Goal: Entertainment & Leisure: Consume media (video, audio)

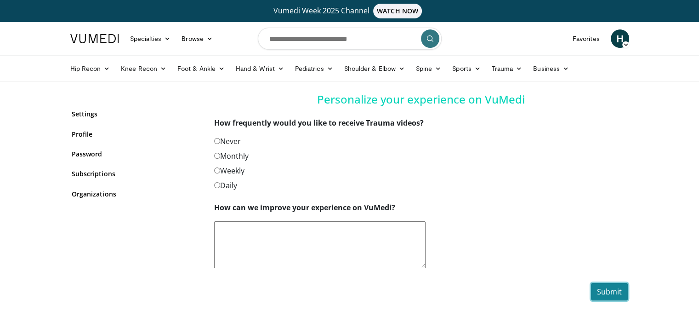
click at [617, 291] on button "Submit" at bounding box center [609, 291] width 37 height 17
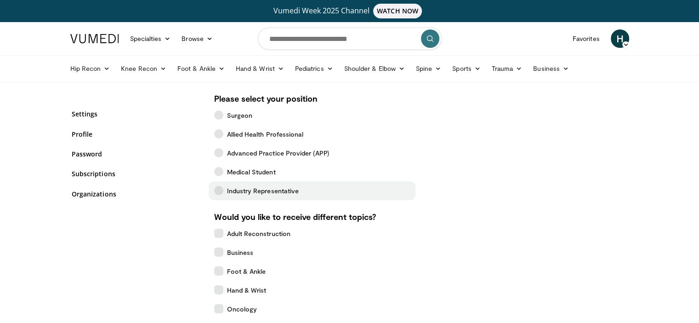
scroll to position [240, 0]
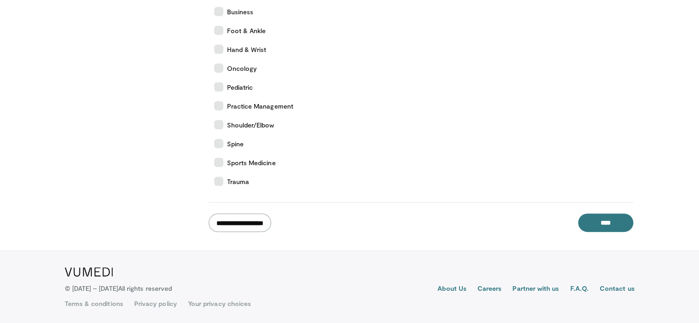
click at [259, 225] on input "**********" at bounding box center [240, 222] width 63 height 18
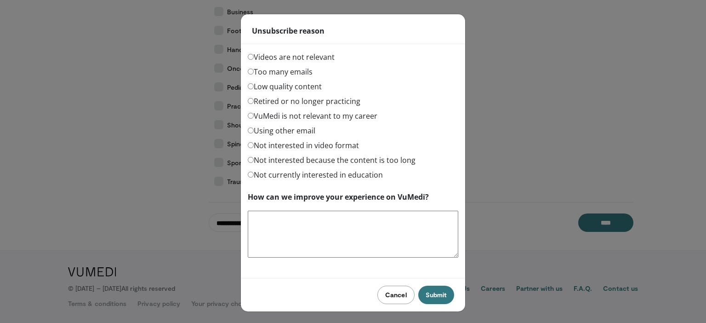
click at [392, 285] on button "Cancel" at bounding box center [395, 294] width 37 height 18
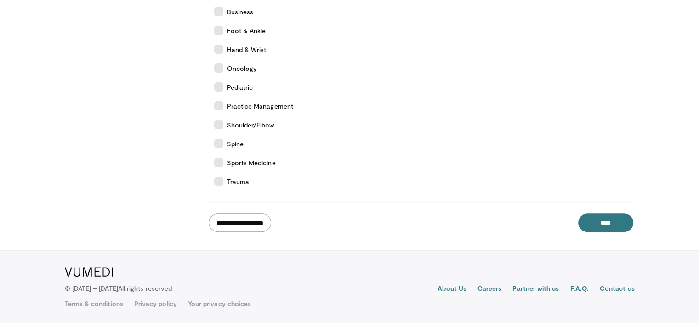
click at [263, 217] on input "**********" at bounding box center [240, 222] width 63 height 18
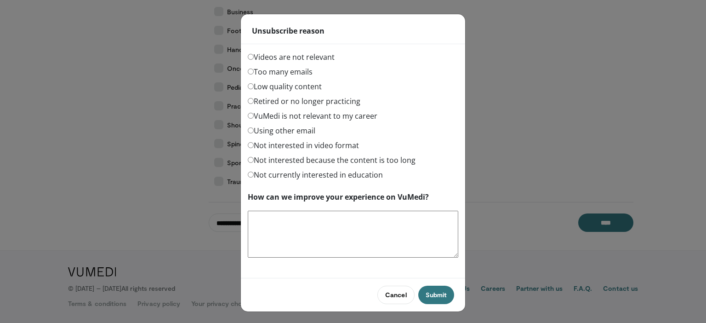
click at [304, 58] on label "Videos are not relevant" at bounding box center [291, 56] width 87 height 11
click at [443, 296] on button "Submit" at bounding box center [436, 294] width 36 height 18
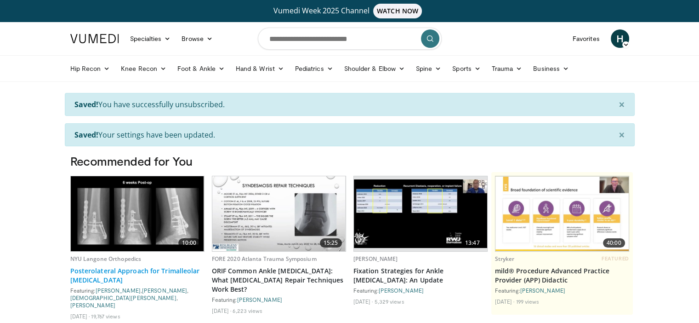
click at [141, 272] on link "Posterolateral Approach for Trimalleolar [MEDICAL_DATA]" at bounding box center [137, 275] width 134 height 18
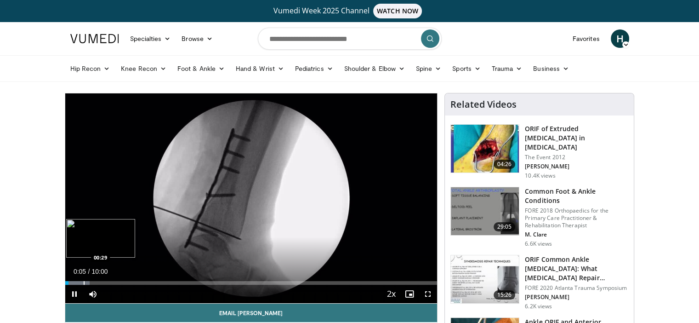
click at [83, 280] on div "Loaded : 6.64% 00:05 00:29" at bounding box center [251, 280] width 372 height 9
click at [118, 282] on div "Progress Bar" at bounding box center [96, 283] width 61 height 4
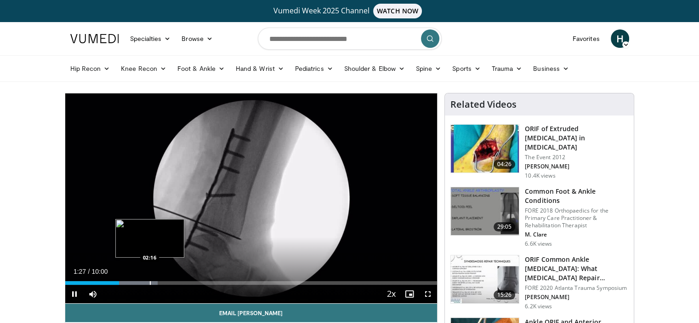
click at [148, 281] on div "Loaded : 24.92% 01:27 02:16" at bounding box center [251, 283] width 372 height 4
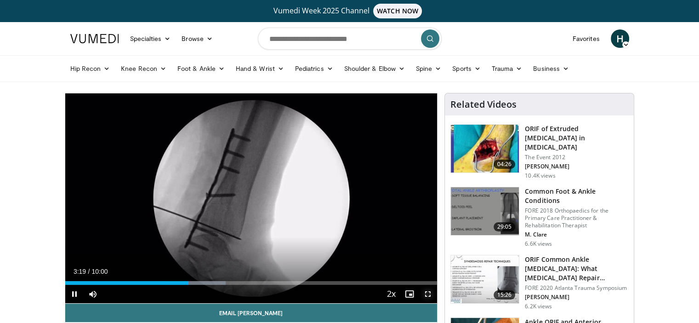
click at [425, 296] on span "Video Player" at bounding box center [428, 293] width 18 height 18
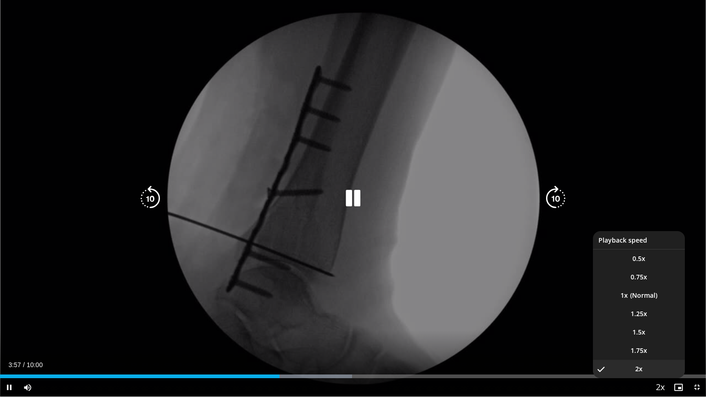
click at [658, 322] on span "Video Player" at bounding box center [660, 388] width 13 height 18
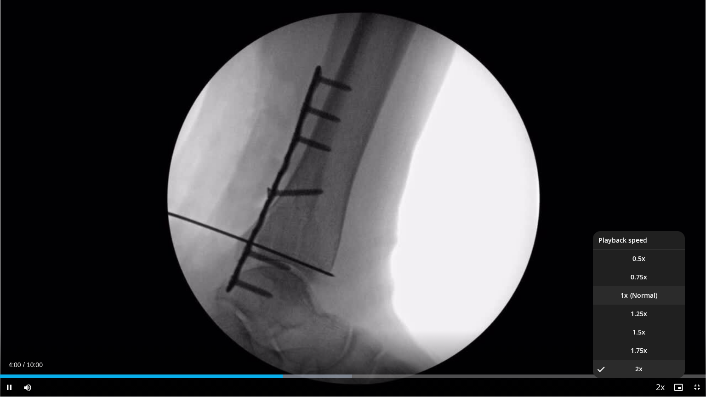
click at [642, 297] on li "1x" at bounding box center [639, 295] width 92 height 18
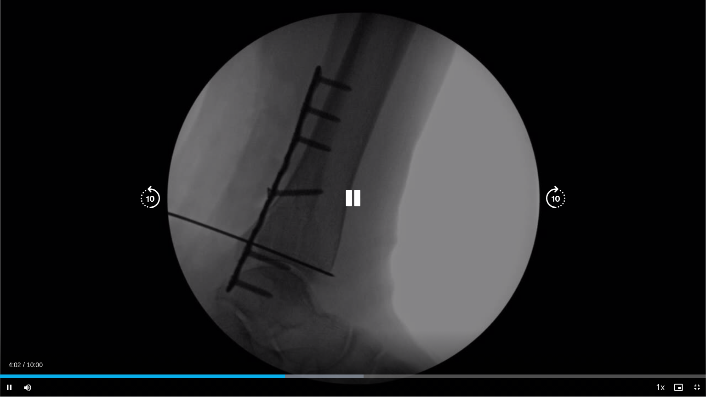
click at [474, 294] on div "10 seconds Tap to unmute" at bounding box center [353, 198] width 706 height 397
click at [346, 191] on icon "Video Player" at bounding box center [353, 199] width 26 height 26
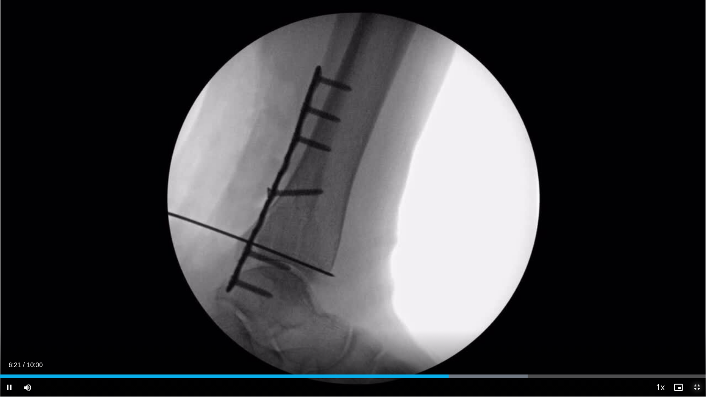
click at [699, 322] on span "Video Player" at bounding box center [697, 387] width 18 height 18
